Goal: Task Accomplishment & Management: Manage account settings

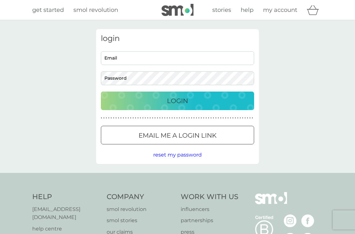
click at [272, 11] on span "my account" at bounding box center [280, 9] width 34 height 7
click at [209, 60] on input "Email" at bounding box center [177, 58] width 153 height 14
type input "fiona.shuttle@btopenworld.com"
click at [178, 100] on button "Login" at bounding box center [177, 100] width 153 height 19
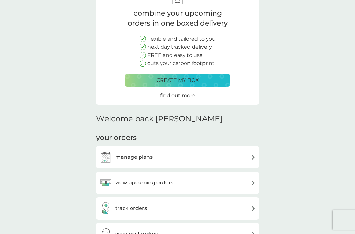
scroll to position [57, 0]
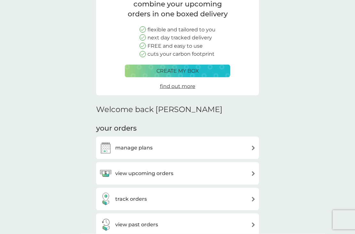
click at [229, 145] on div "manage plans" at bounding box center [177, 147] width 157 height 13
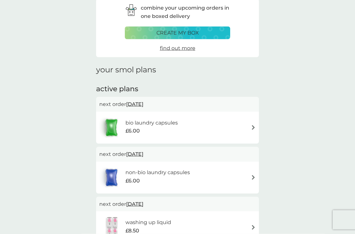
scroll to position [30, 0]
click at [143, 105] on span "[DATE]" at bounding box center [134, 104] width 17 height 12
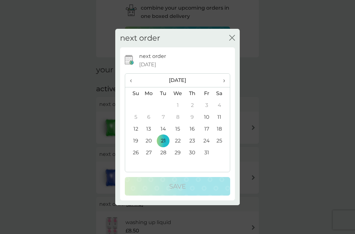
click at [222, 81] on span "›" at bounding box center [222, 80] width 6 height 13
click at [164, 142] on td "18" at bounding box center [163, 141] width 14 height 12
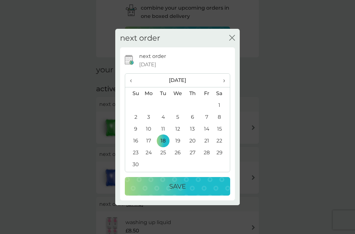
click at [184, 183] on p "Save" at bounding box center [177, 186] width 17 height 10
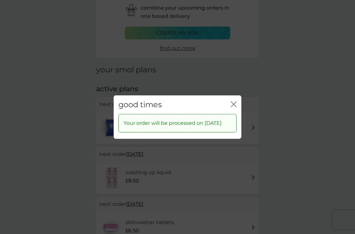
click at [234, 101] on icon "close" at bounding box center [234, 104] width 6 height 6
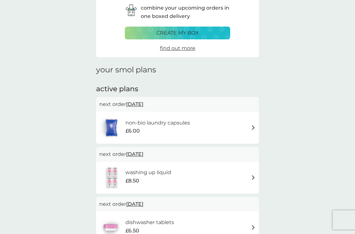
click at [143, 103] on span "[DATE]" at bounding box center [134, 104] width 17 height 12
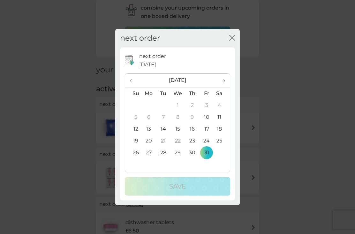
click at [226, 79] on th "›" at bounding box center [222, 81] width 16 height 14
click at [225, 81] on span "›" at bounding box center [222, 80] width 6 height 13
click at [194, 127] on td "18" at bounding box center [192, 129] width 14 height 12
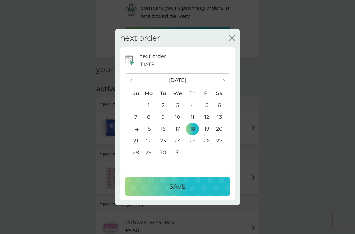
click at [192, 184] on div "Save" at bounding box center [177, 186] width 93 height 10
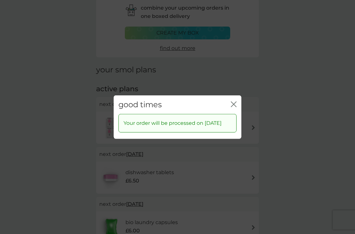
click at [231, 101] on icon "close" at bounding box center [234, 104] width 6 height 6
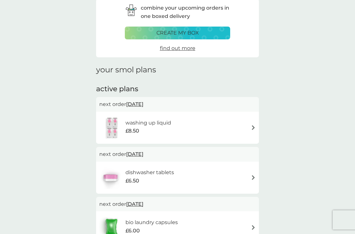
click at [143, 105] on span "[DATE]" at bounding box center [134, 104] width 17 height 12
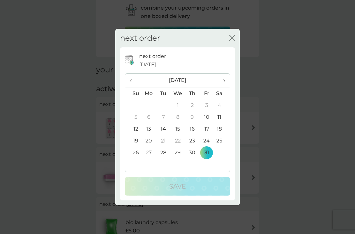
click at [222, 83] on span "›" at bounding box center [222, 80] width 6 height 13
click at [135, 164] on td "30" at bounding box center [133, 164] width 16 height 12
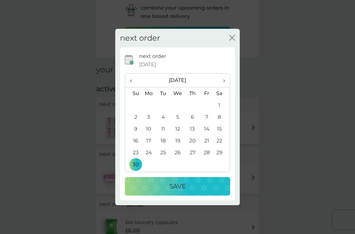
click at [191, 184] on div "Save" at bounding box center [177, 186] width 93 height 10
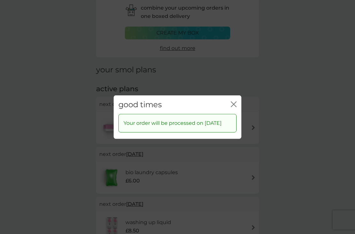
click at [236, 101] on icon "close" at bounding box center [234, 104] width 6 height 6
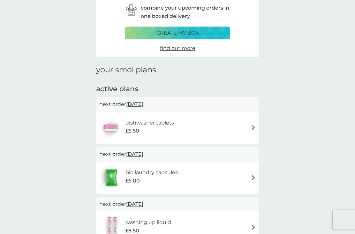
click at [143, 105] on span "[DATE]" at bounding box center [134, 104] width 17 height 12
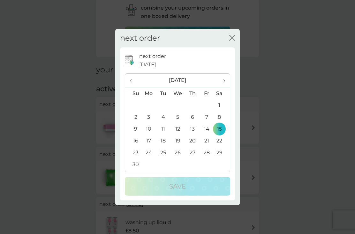
click at [226, 82] on th "›" at bounding box center [222, 81] width 16 height 14
click at [220, 81] on span "›" at bounding box center [222, 80] width 6 height 13
click at [161, 127] on td "13" at bounding box center [163, 129] width 14 height 12
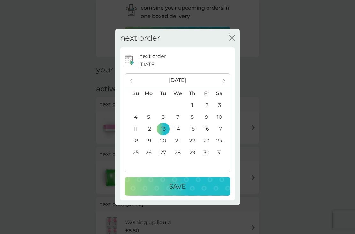
click at [196, 184] on div "Save" at bounding box center [177, 186] width 93 height 10
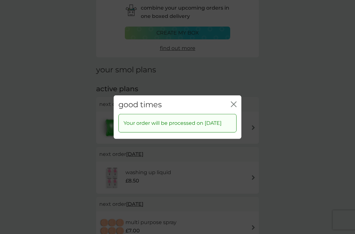
click at [240, 96] on div "good times close" at bounding box center [178, 104] width 128 height 19
click at [229, 99] on div "good times close" at bounding box center [178, 104] width 128 height 19
click at [236, 101] on icon "close" at bounding box center [234, 104] width 6 height 6
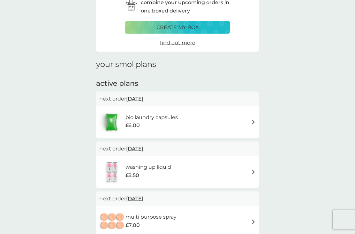
scroll to position [36, 0]
click at [143, 198] on span "[DATE]" at bounding box center [134, 198] width 17 height 12
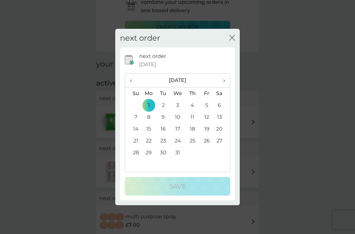
click at [220, 87] on span "›" at bounding box center [222, 80] width 6 height 13
click at [221, 158] on td "28" at bounding box center [222, 152] width 16 height 12
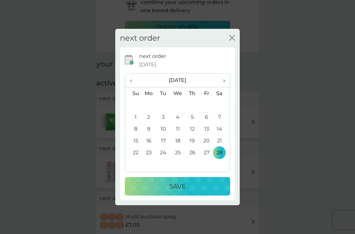
click at [191, 191] on div "Save" at bounding box center [177, 186] width 93 height 10
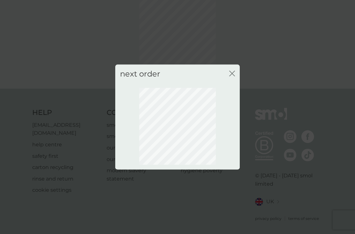
scroll to position [13, 0]
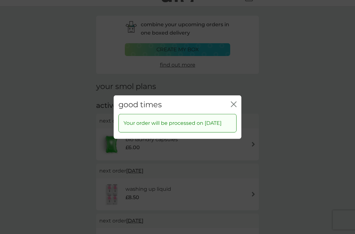
click at [236, 107] on icon "close" at bounding box center [234, 104] width 6 height 6
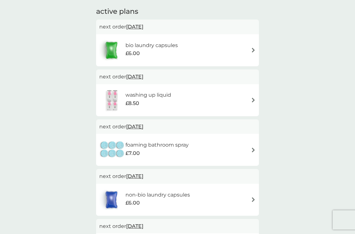
scroll to position [112, 0]
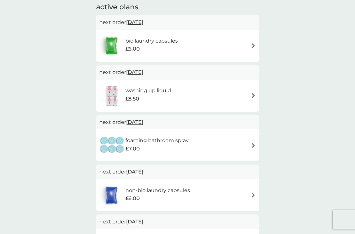
click at [143, 123] on span "[DATE]" at bounding box center [134, 122] width 17 height 12
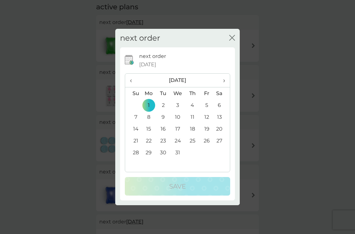
click at [226, 87] on th "›" at bounding box center [222, 81] width 16 height 14
click at [225, 87] on span "›" at bounding box center [222, 80] width 6 height 13
click at [134, 123] on td "1" at bounding box center [133, 117] width 16 height 12
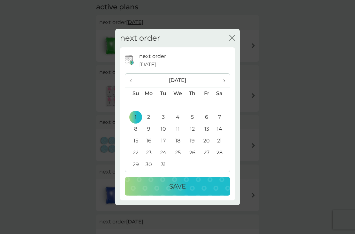
click at [185, 191] on p "Save" at bounding box center [177, 186] width 17 height 10
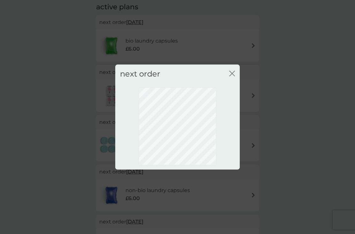
scroll to position [13, 0]
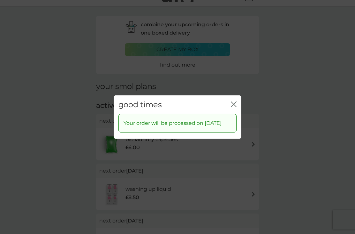
click at [235, 107] on icon "close" at bounding box center [234, 104] width 6 height 6
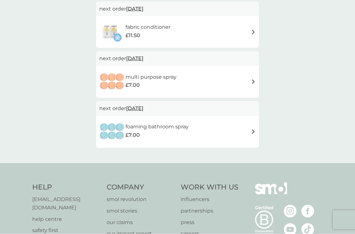
scroll to position [325, 0]
